Goal: Task Accomplishment & Management: Complete application form

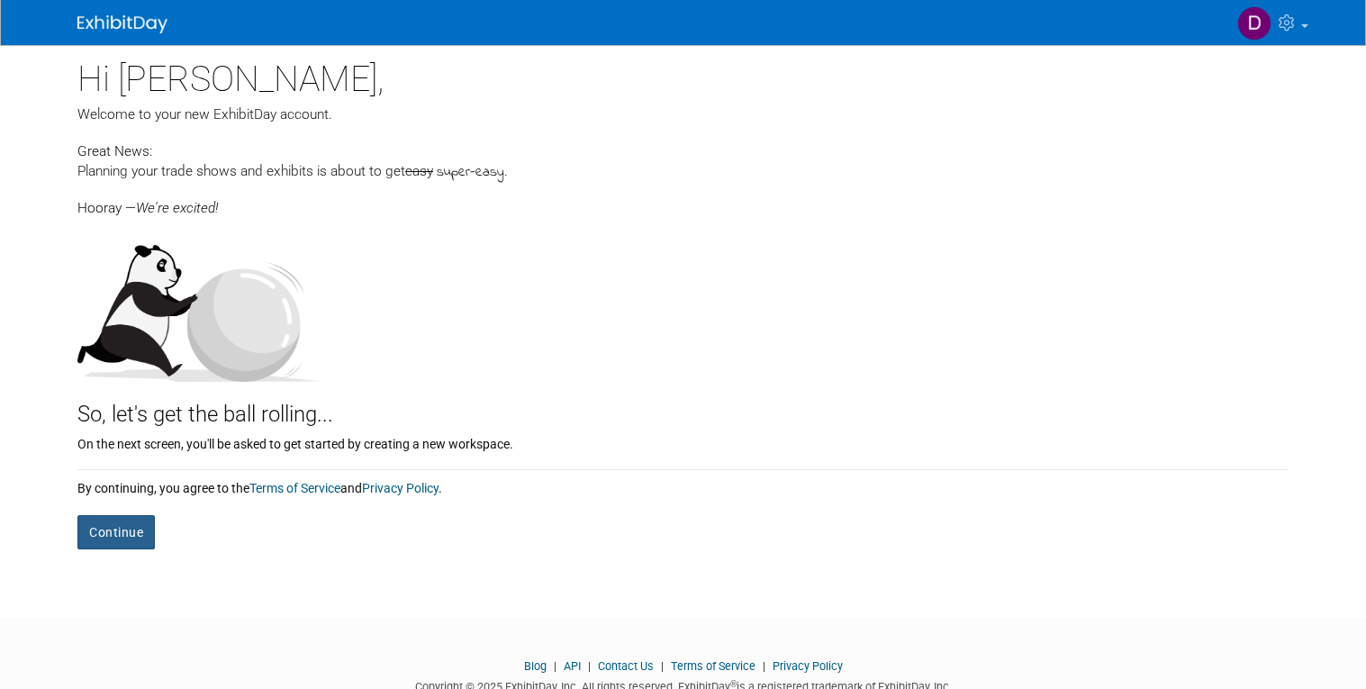
click at [100, 538] on button "Continue" at bounding box center [115, 532] width 77 height 34
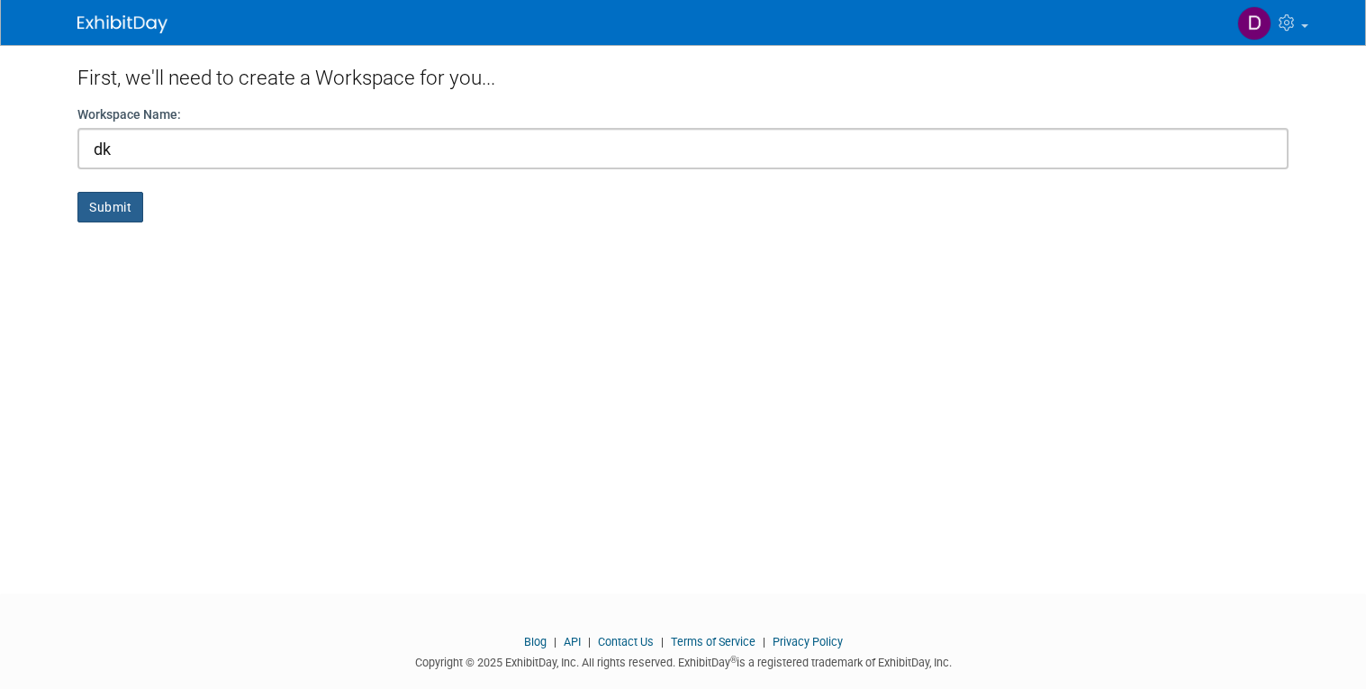
type input "dk"
click at [83, 203] on button "Submit" at bounding box center [110, 207] width 66 height 31
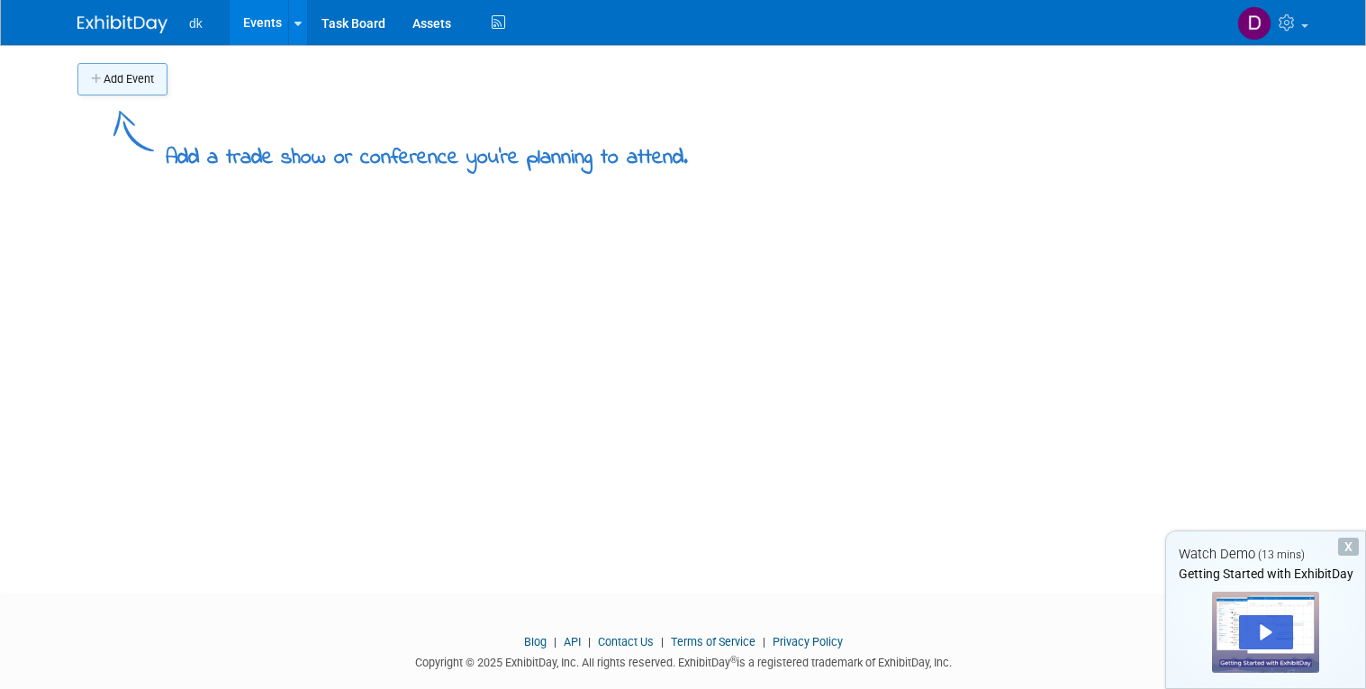
click at [117, 93] on button "Add Event" at bounding box center [122, 79] width 90 height 32
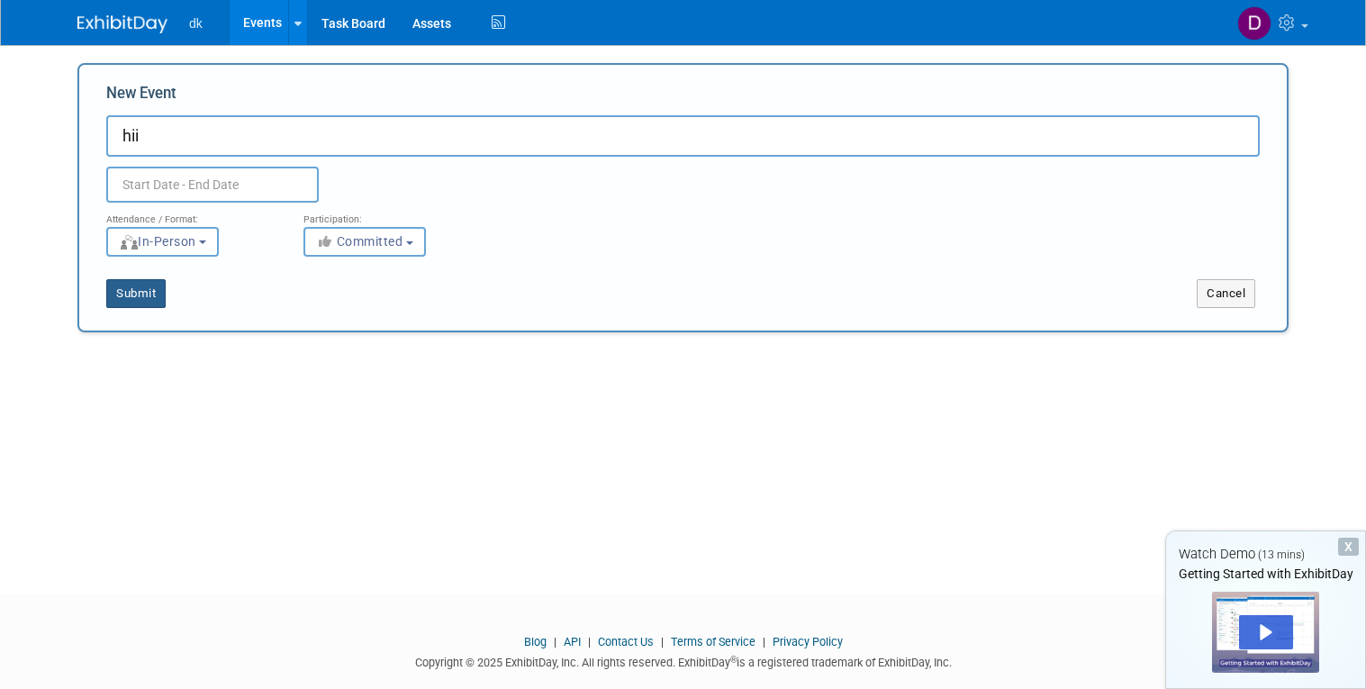
type input "hii"
click at [128, 300] on button "Submit" at bounding box center [135, 293] width 59 height 29
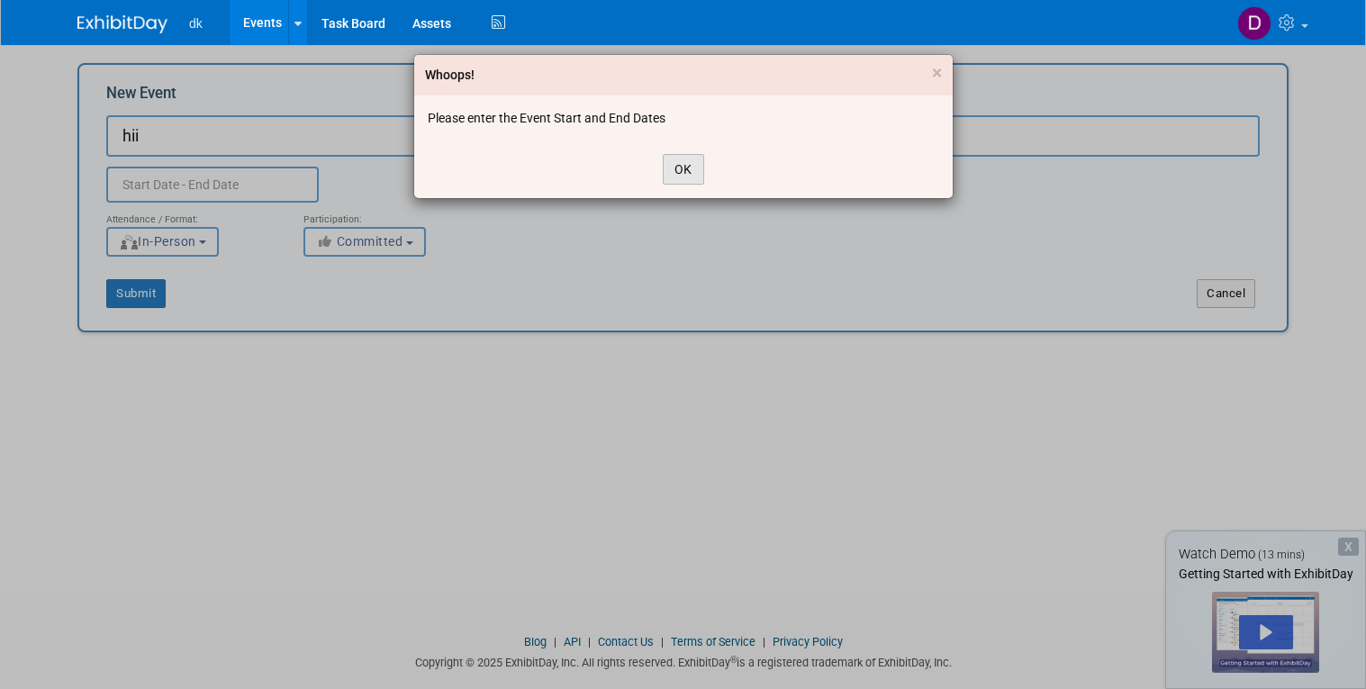
click at [668, 166] on button "OK" at bounding box center [683, 169] width 41 height 31
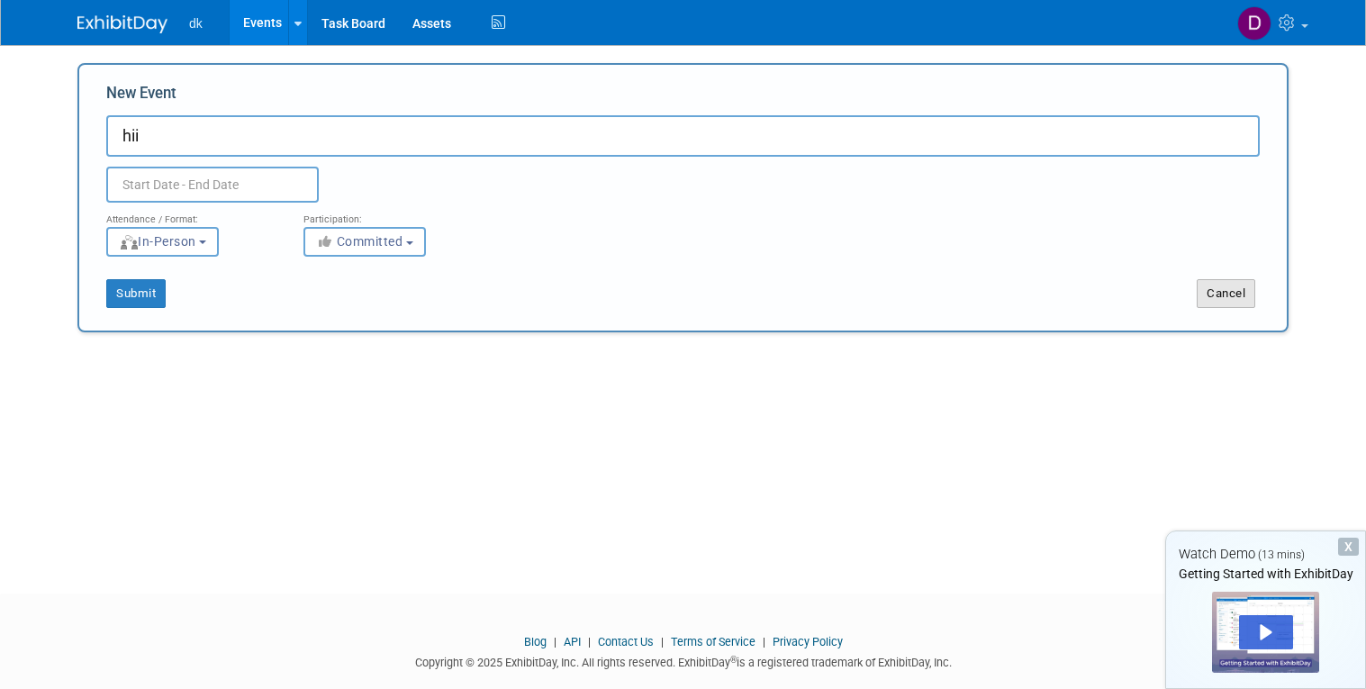
click at [1233, 293] on button "Cancel" at bounding box center [1226, 293] width 59 height 29
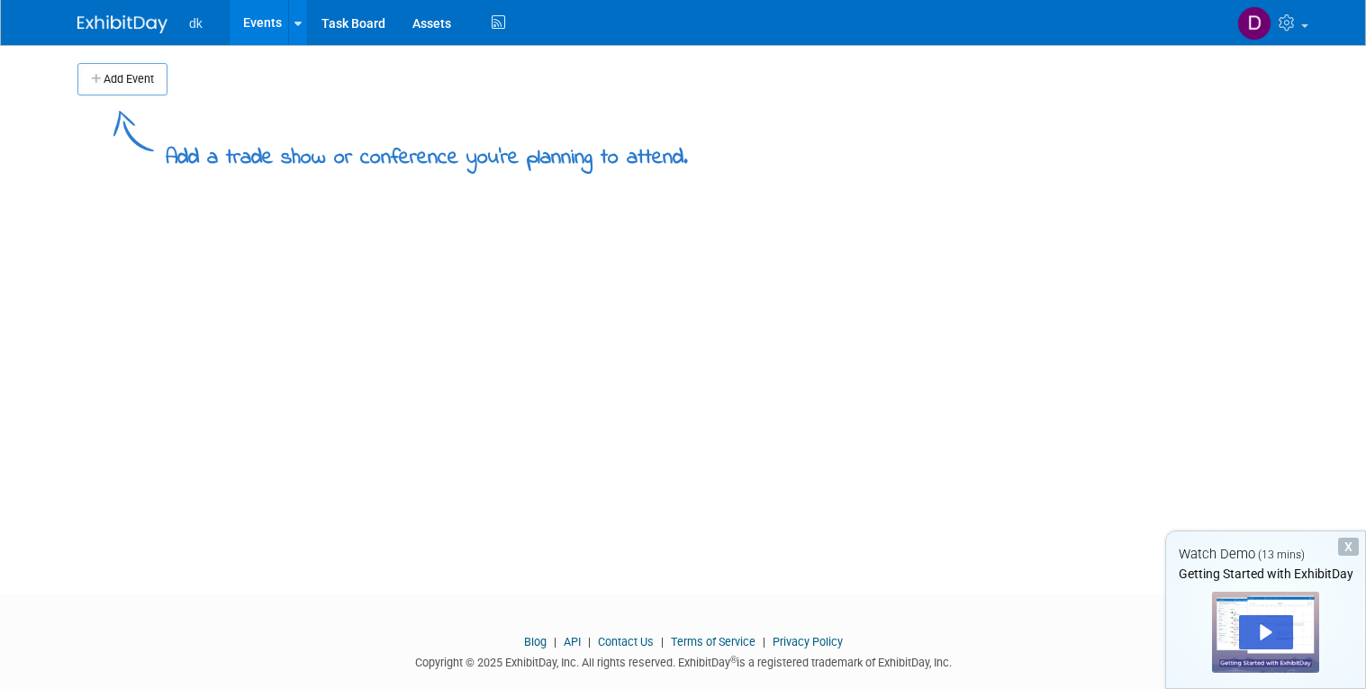
click at [1089, 267] on div "Add Event Add a trade show or conference you're planning to attend. New Event D…" at bounding box center [683, 303] width 1238 height 516
click at [1348, 547] on div "X" at bounding box center [1348, 547] width 21 height 18
